Goal: Task Accomplishment & Management: Understand process/instructions

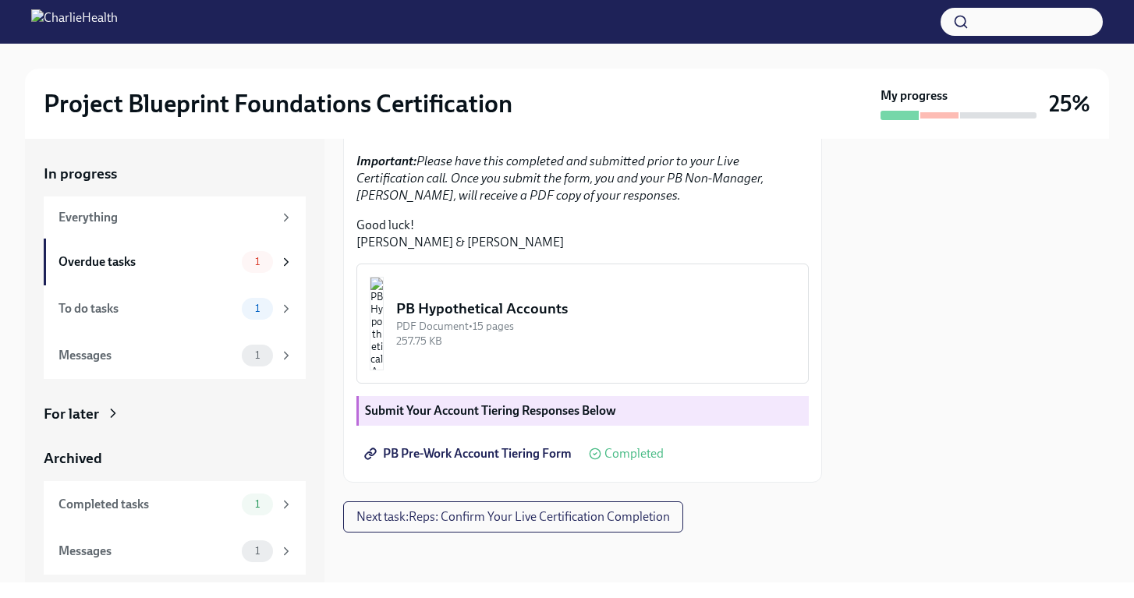
scroll to position [435, 0]
click at [232, 309] on div "To do tasks" at bounding box center [146, 308] width 177 height 17
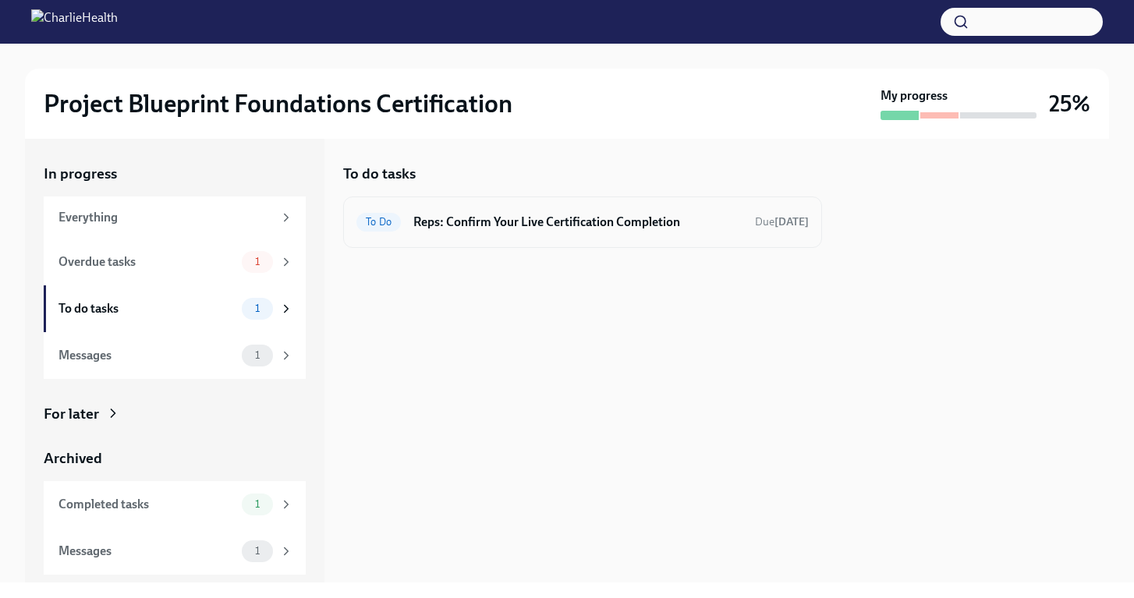
click at [452, 217] on h6 "Reps: Confirm Your Live Certification Completion" at bounding box center [577, 222] width 329 height 17
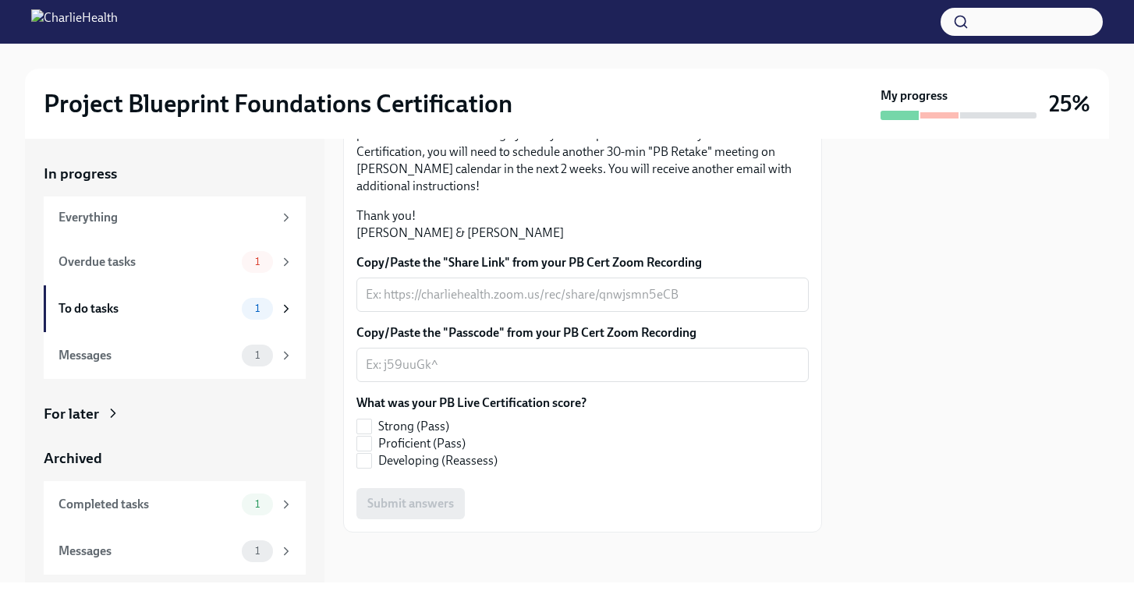
scroll to position [436, 0]
click at [220, 353] on div "Messages" at bounding box center [146, 355] width 177 height 17
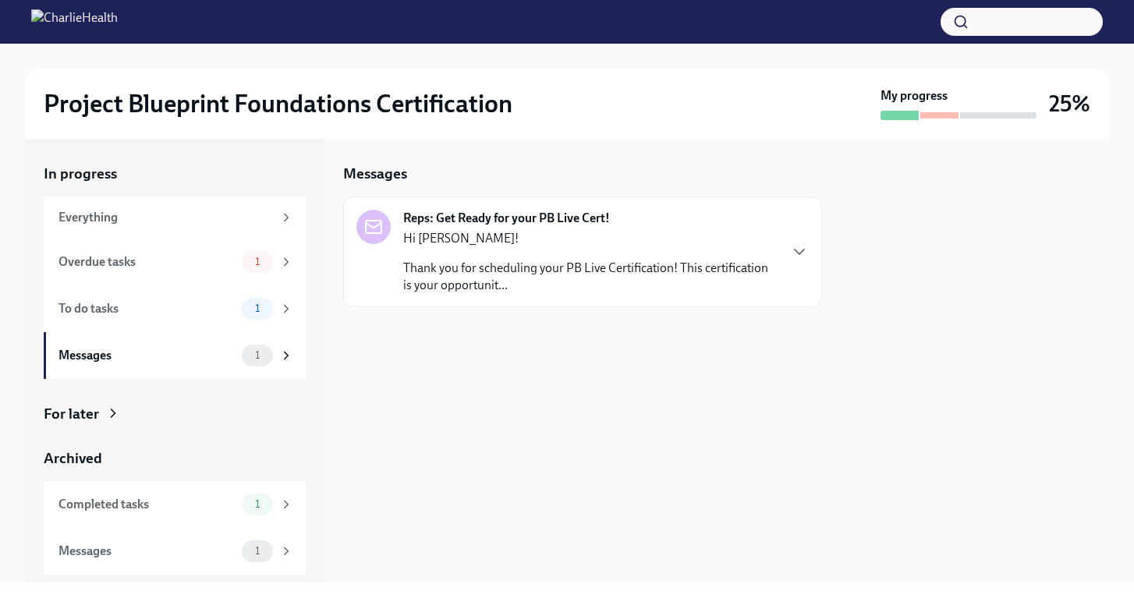
click at [420, 258] on div "Hi [PERSON_NAME]! Thank you for scheduling your PB Live Certification! This cer…" at bounding box center [590, 262] width 374 height 64
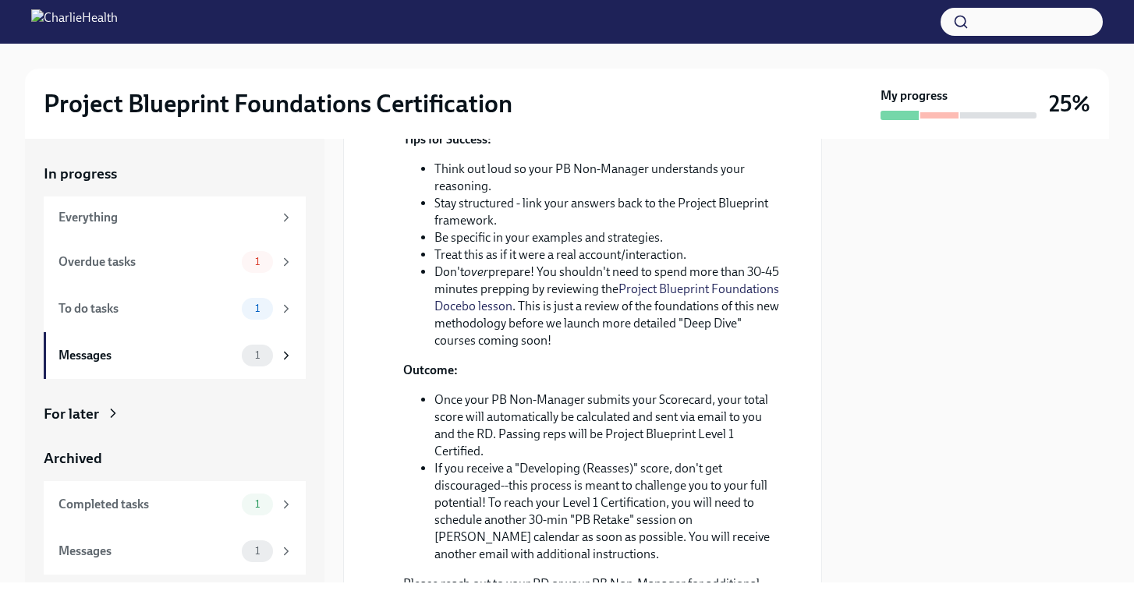
scroll to position [517, 0]
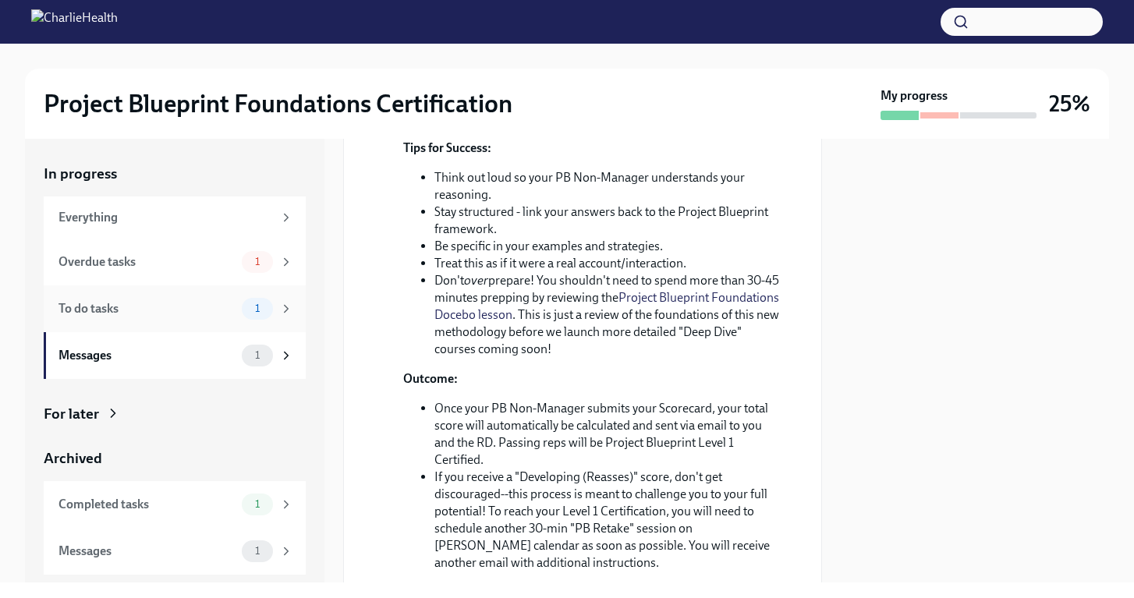
click at [143, 317] on div "To do tasks" at bounding box center [146, 308] width 177 height 17
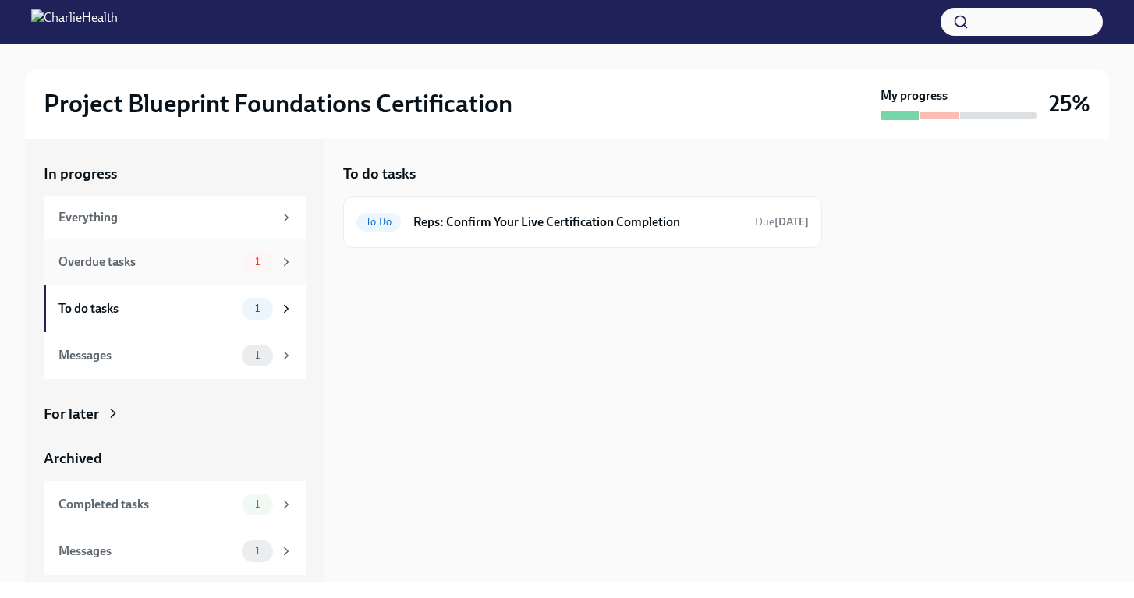
click at [171, 256] on div "Overdue tasks" at bounding box center [146, 261] width 177 height 17
click at [494, 224] on h6 "Reps: Complete Your Pre-Work Account Tiering" at bounding box center [585, 222] width 316 height 17
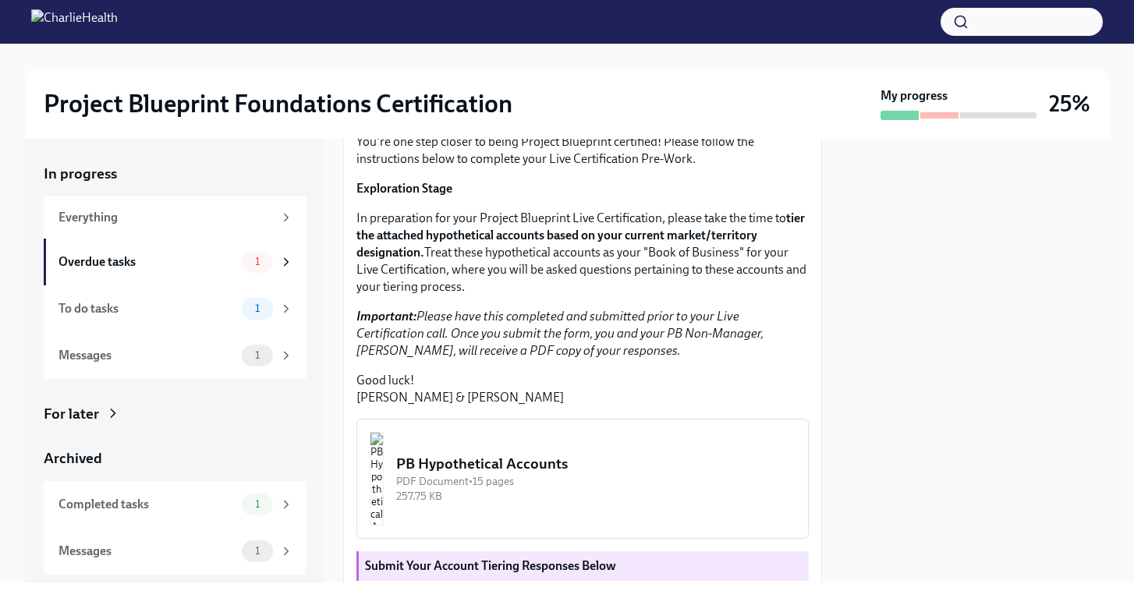
scroll to position [439, 0]
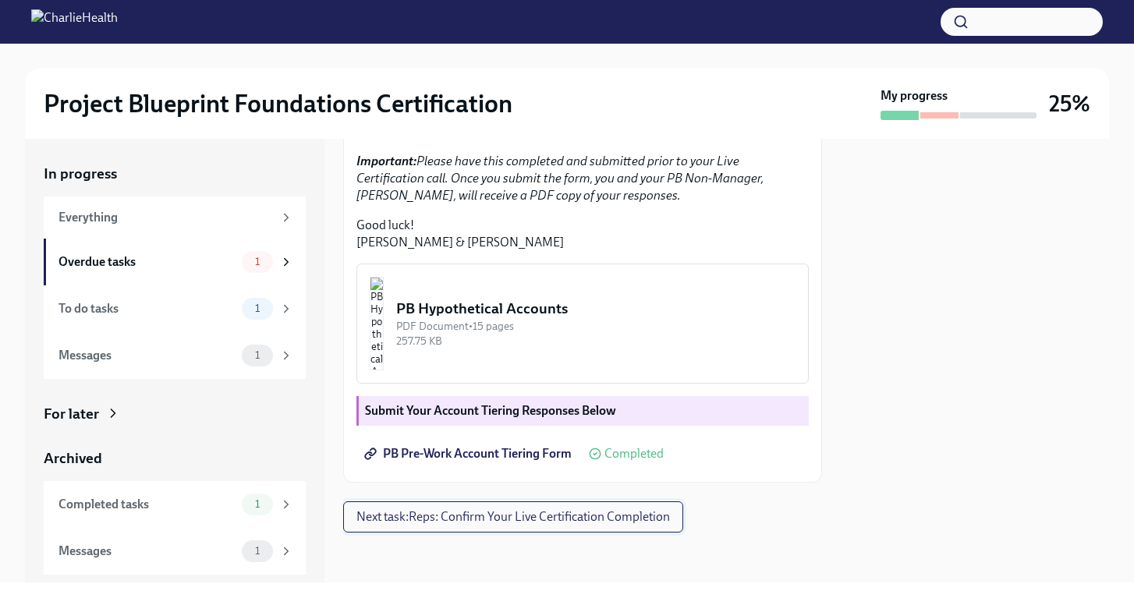
click at [483, 523] on span "Next task : Reps: Confirm Your Live Certification Completion" at bounding box center [513, 517] width 314 height 16
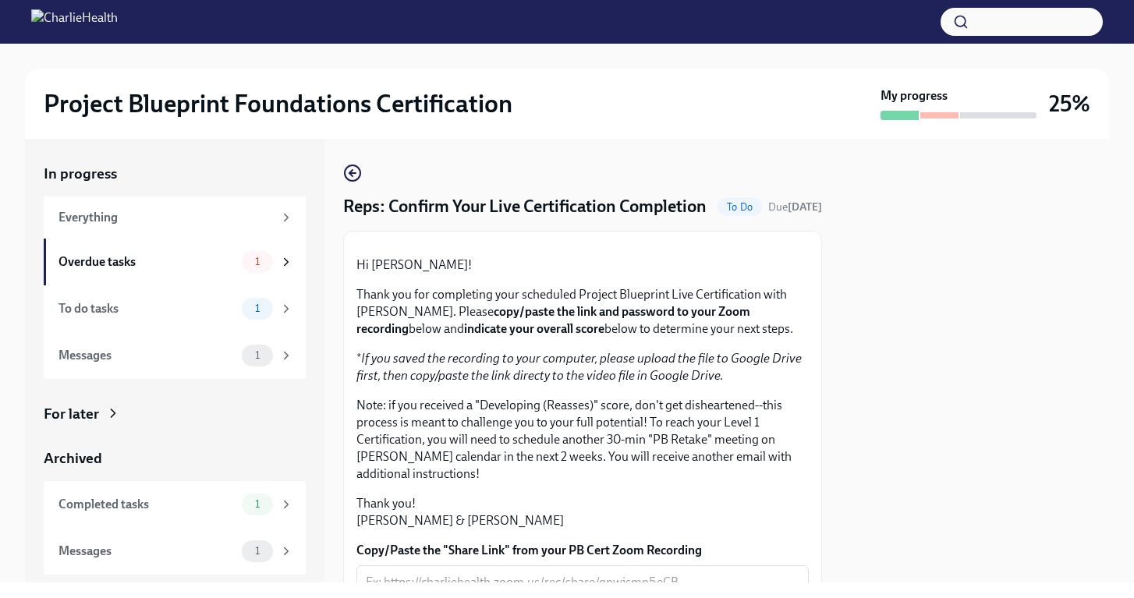
scroll to position [436, 0]
